Goal: Find specific page/section: Find specific page/section

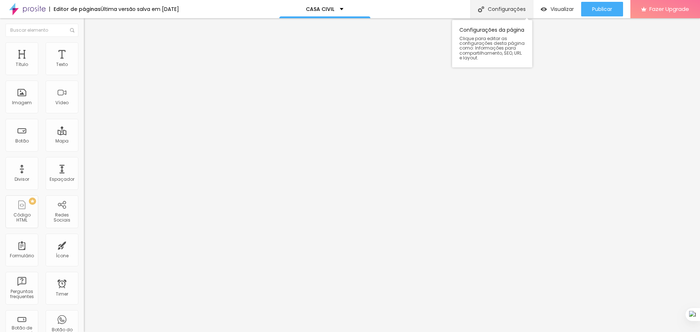
click at [504, 10] on div "Configurações" at bounding box center [501, 9] width 63 height 18
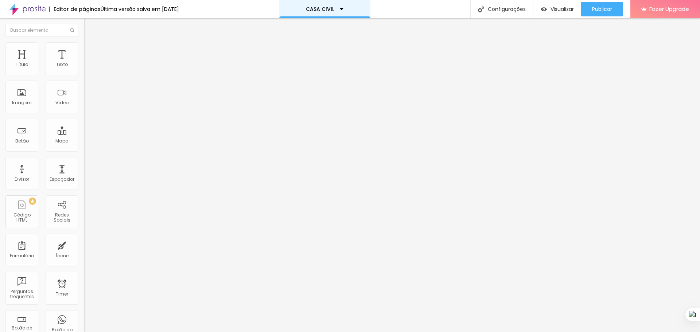
click at [344, 8] on div "CASA CIVIL" at bounding box center [325, 9] width 38 height 5
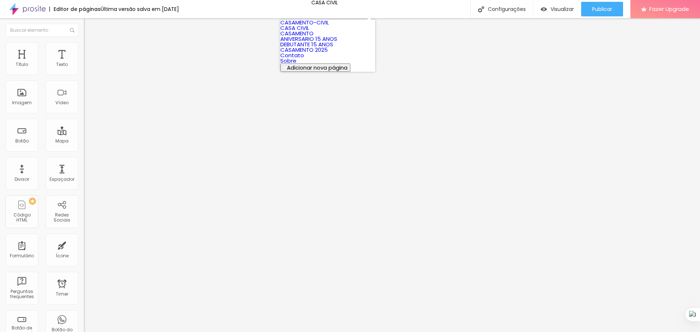
click at [329, 24] on link "CASAMENTO-CIVIL" at bounding box center [304, 23] width 49 height 8
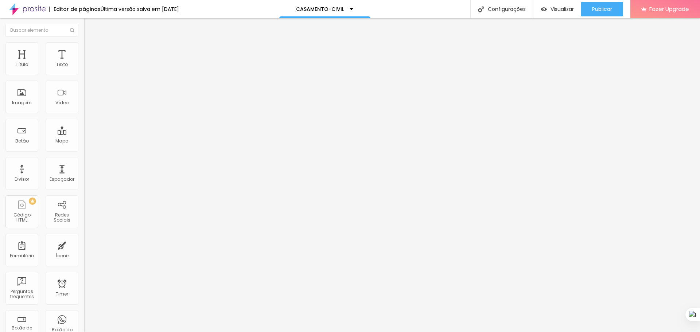
click at [41, 11] on img at bounding box center [27, 9] width 36 height 18
